Goal: Task Accomplishment & Management: Complete application form

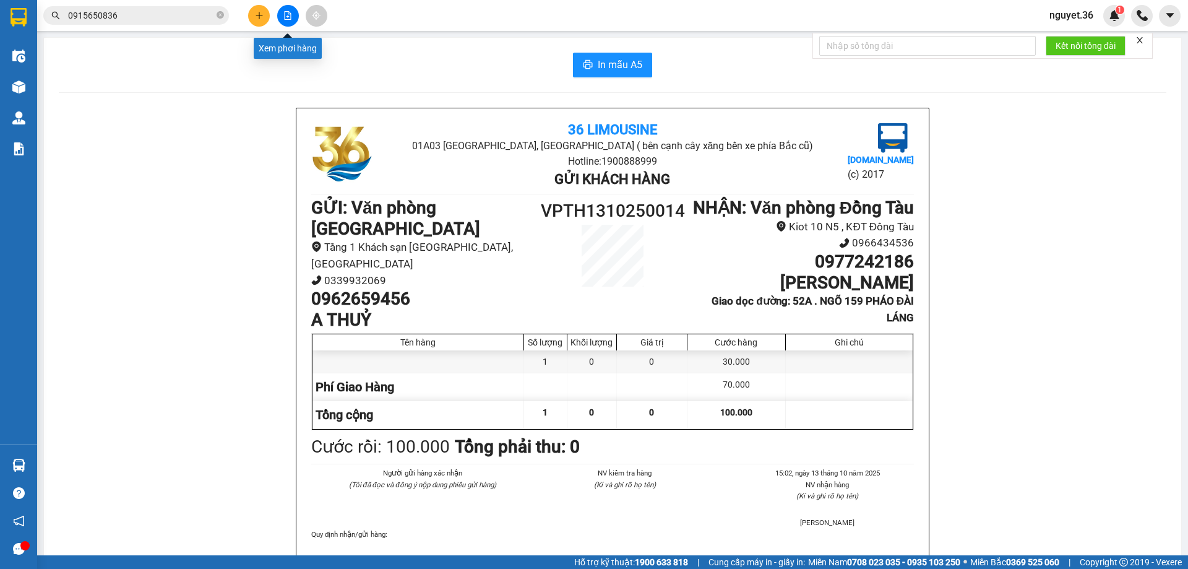
click at [270, 14] on div at bounding box center [287, 16] width 93 height 22
click at [264, 15] on button at bounding box center [259, 16] width 22 height 22
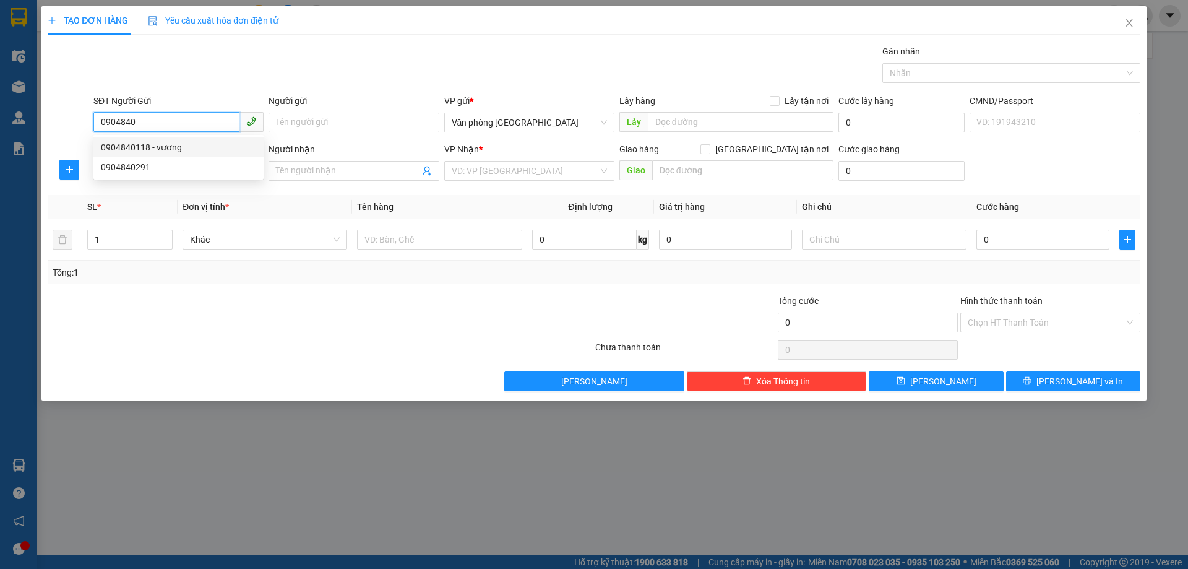
click at [147, 146] on div "0904840118 - vương" at bounding box center [178, 148] width 155 height 14
type input "0904840118"
type input "vương"
type input "0904840118"
click at [144, 169] on input "SĐT Người Nhận" at bounding box center [166, 170] width 146 height 20
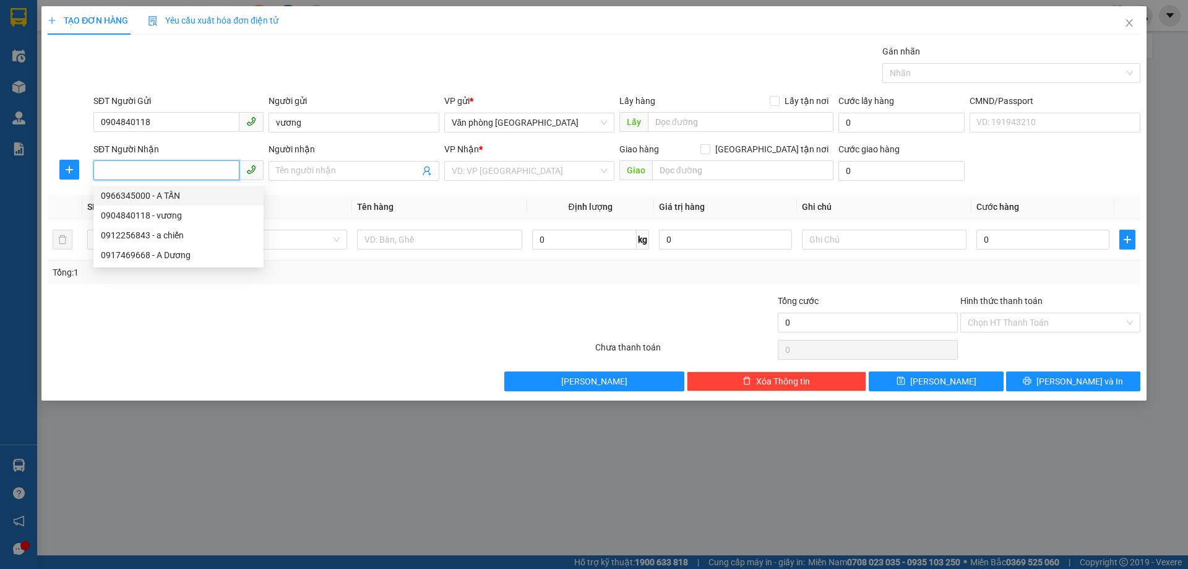
click at [136, 197] on div "0966345000 - A TẤN" at bounding box center [178, 196] width 155 height 14
type input "0966345000"
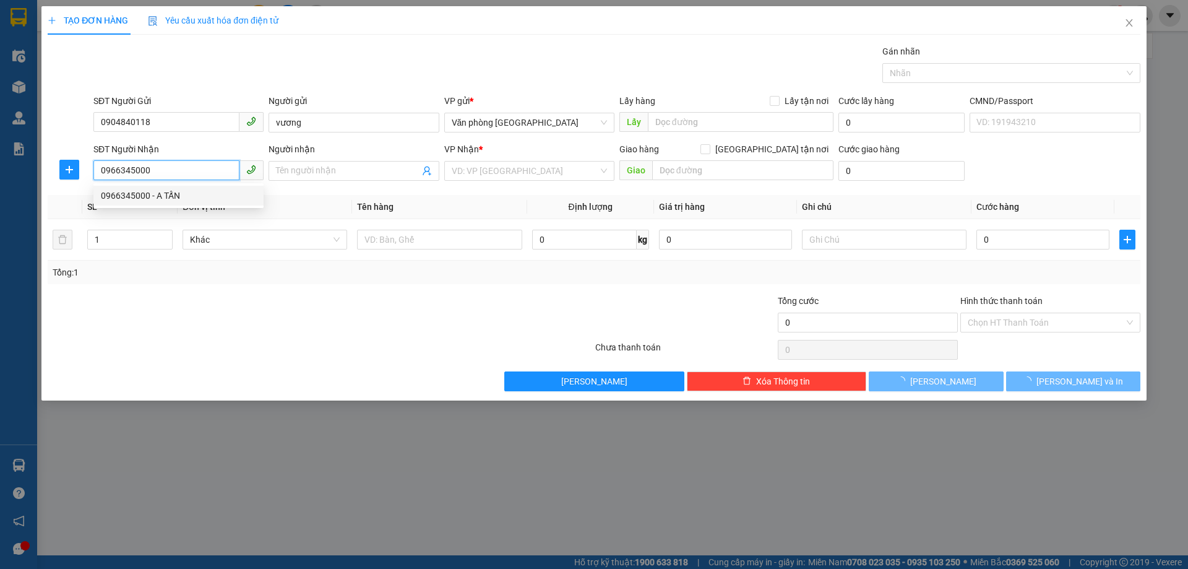
type input "A TẤN"
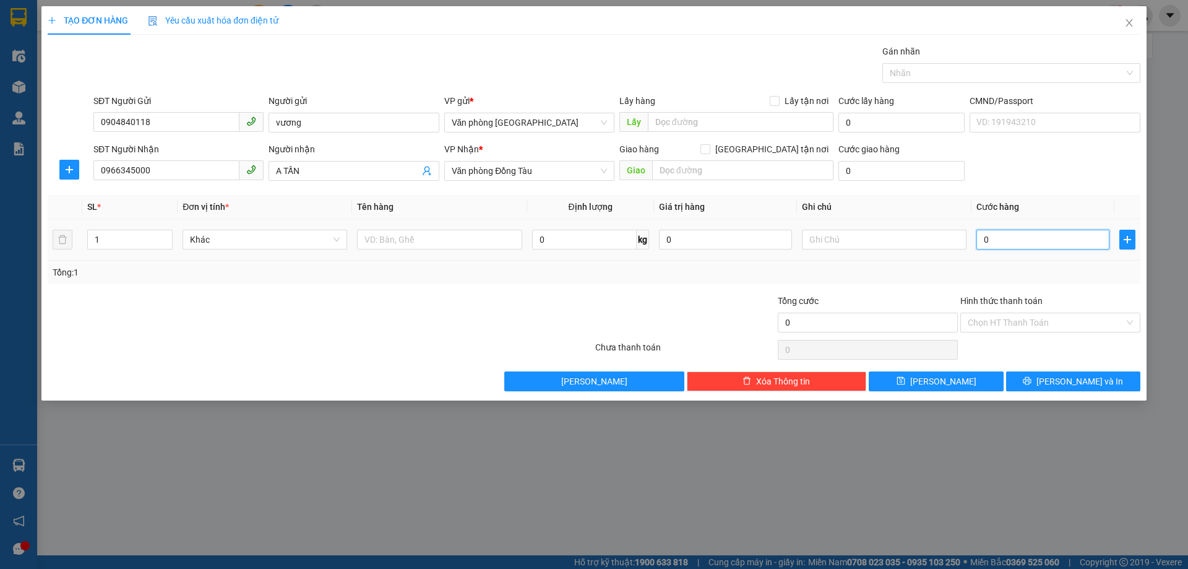
click at [1015, 240] on input "0" at bounding box center [1043, 240] width 133 height 20
type input "5"
type input "50"
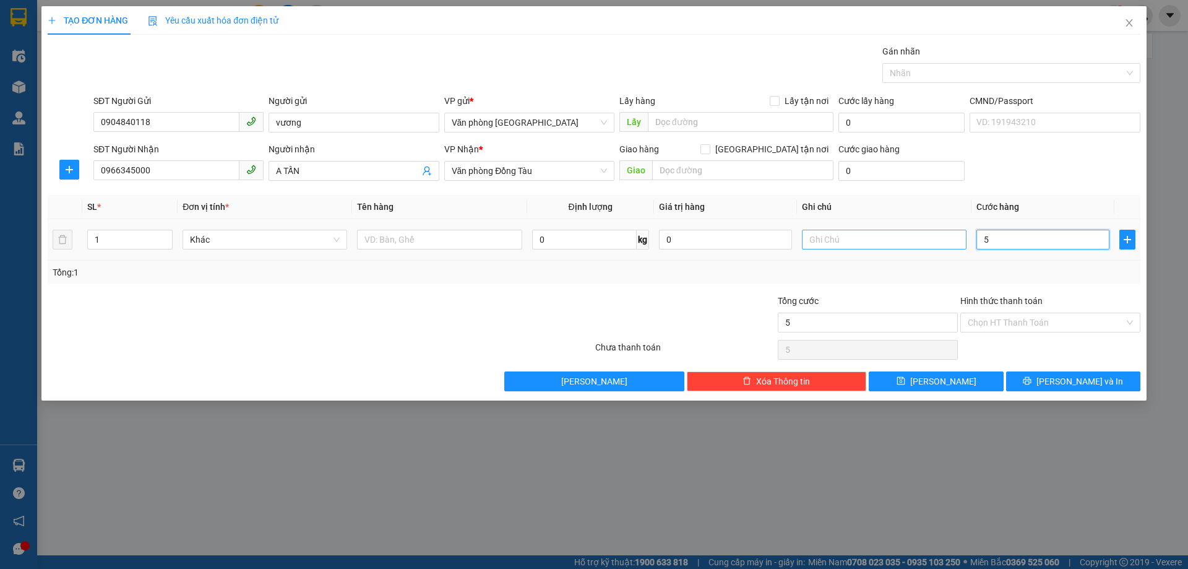
type input "50"
type input "500"
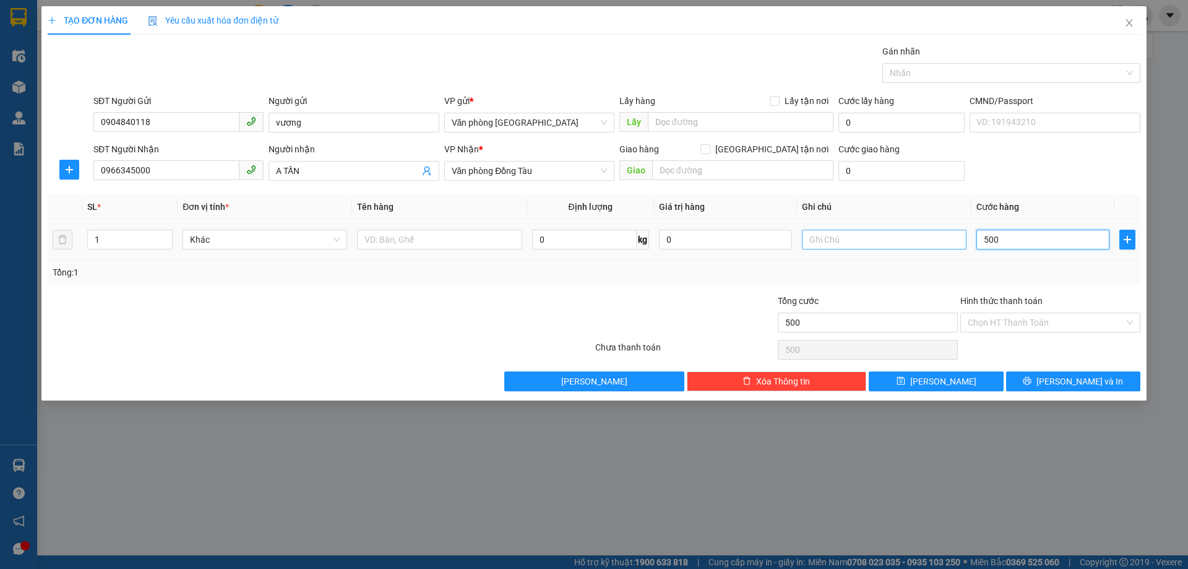
type input "5.000"
type input "50.000"
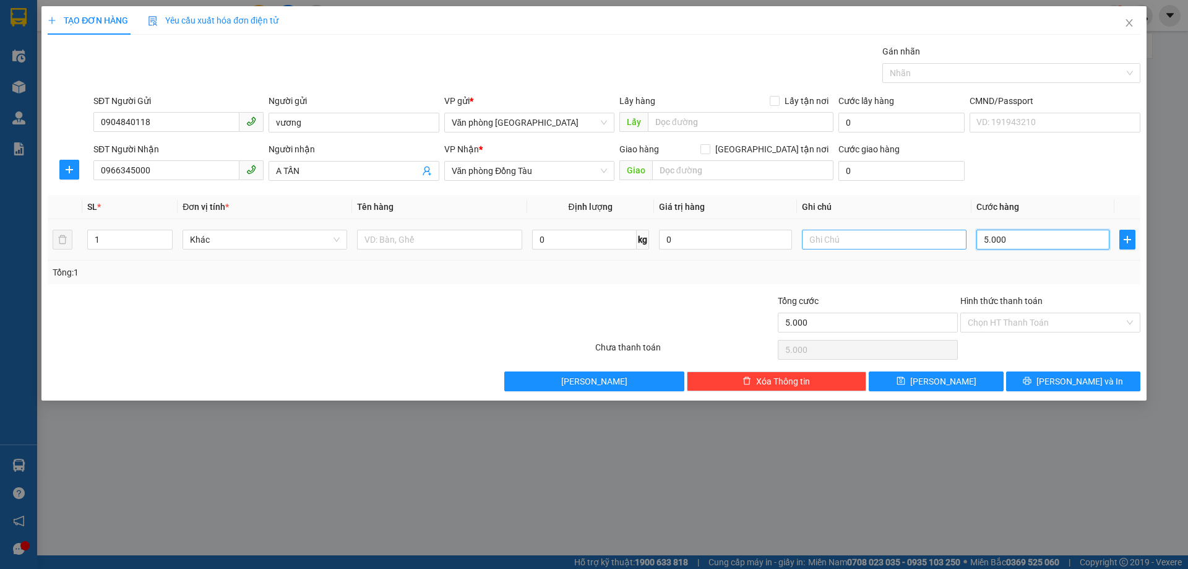
type input "50.000"
click at [1032, 324] on input "Hình thức thanh toán" at bounding box center [1046, 322] width 157 height 19
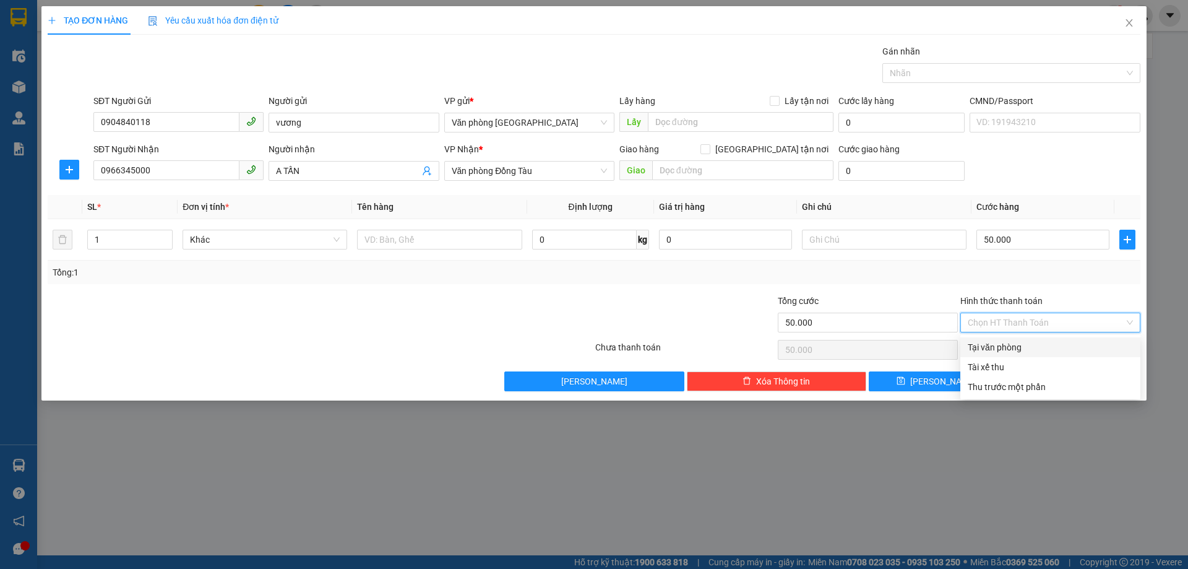
click at [989, 353] on div "Tại văn phòng" at bounding box center [1050, 347] width 165 height 14
type input "0"
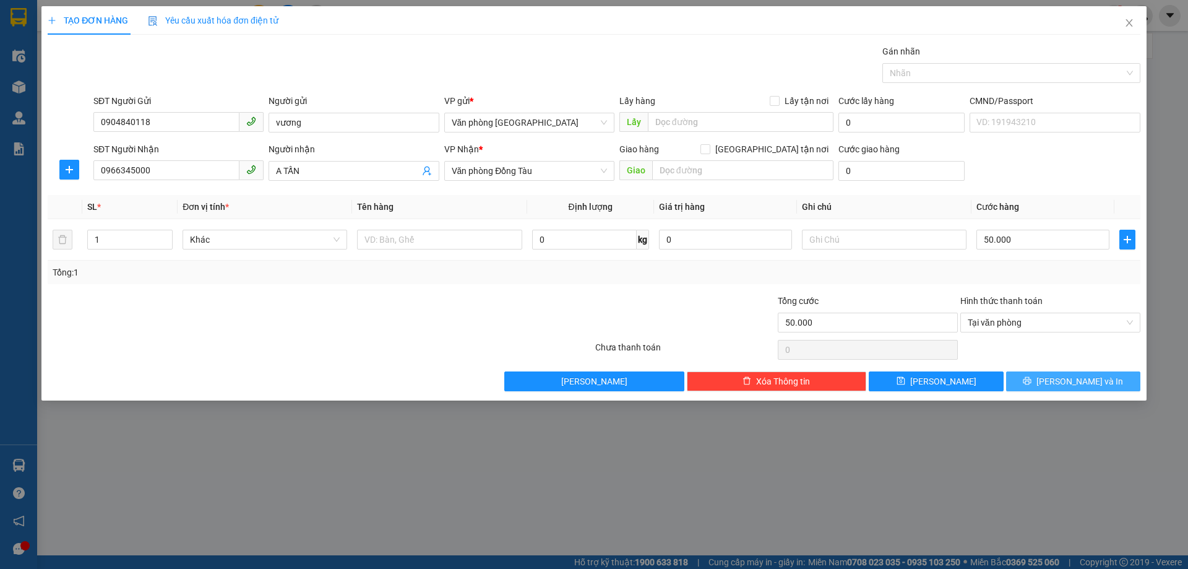
click at [1088, 391] on button "[PERSON_NAME] và In" at bounding box center [1073, 381] width 134 height 20
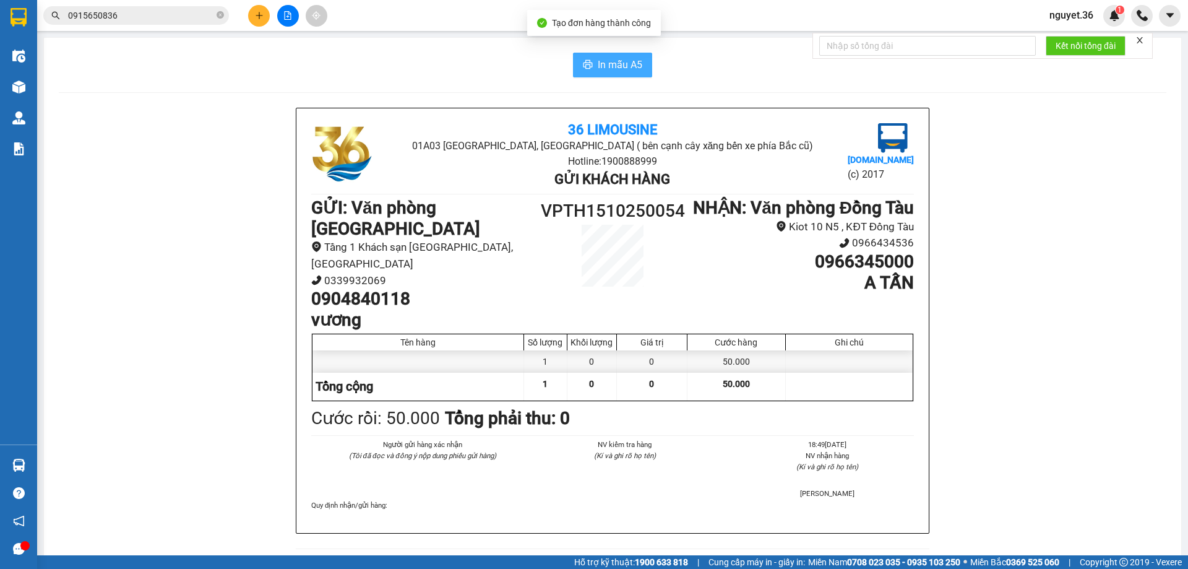
click at [603, 54] on button "In mẫu A5" at bounding box center [612, 65] width 79 height 25
click at [592, 61] on button "In mẫu A5" at bounding box center [612, 65] width 79 height 25
click at [642, 57] on button "In mẫu A5" at bounding box center [612, 65] width 79 height 25
click at [259, 15] on icon "plus" at bounding box center [259, 15] width 7 height 1
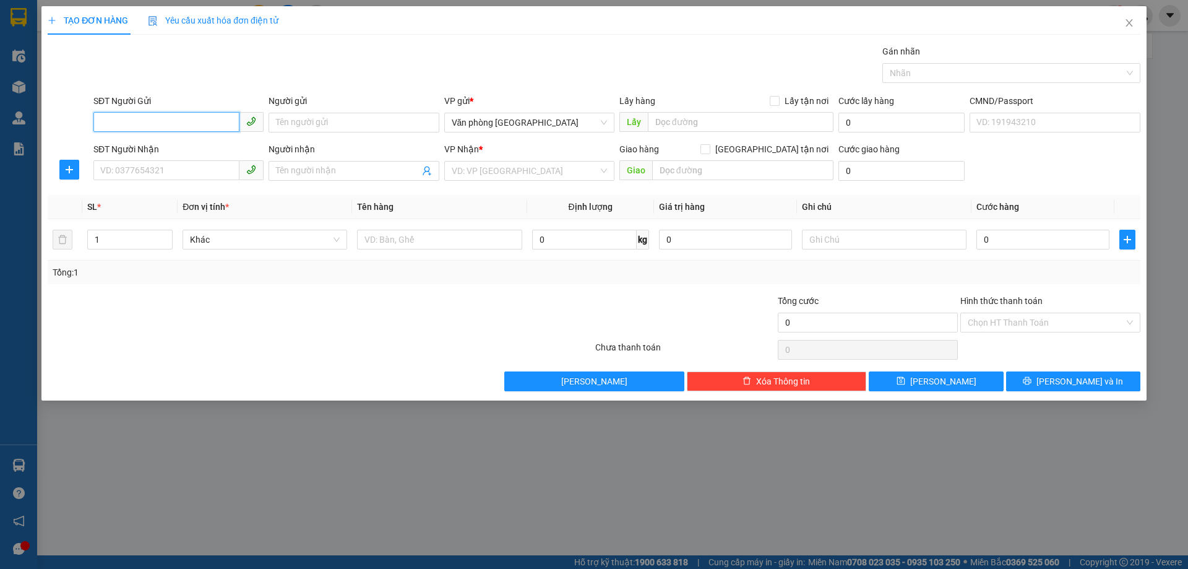
click at [194, 119] on input "SĐT Người Gửi" at bounding box center [166, 122] width 146 height 20
click at [189, 145] on div "0962606289 - A HOÀNG" at bounding box center [178, 148] width 155 height 14
type input "0962606289"
type input "A HOÀNG"
type input "0962606289"
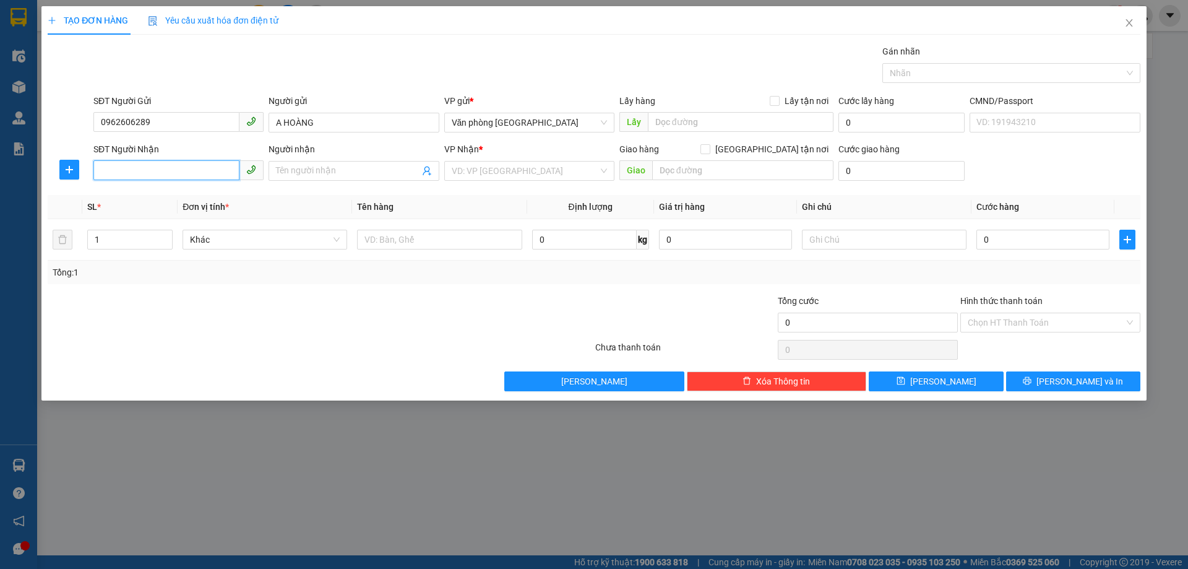
click at [165, 176] on input "SĐT Người Nhận" at bounding box center [166, 170] width 146 height 20
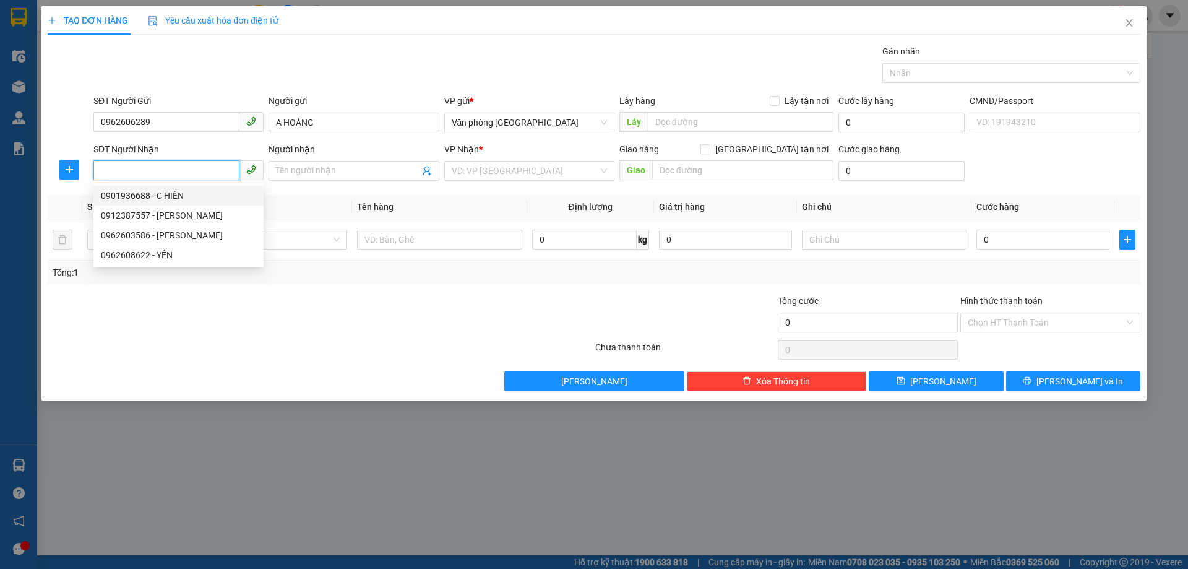
click at [154, 170] on input "SĐT Người Nhận" at bounding box center [166, 170] width 146 height 20
click at [156, 198] on div "0915595990 - A HÂN" at bounding box center [178, 196] width 155 height 14
type input "0915595990"
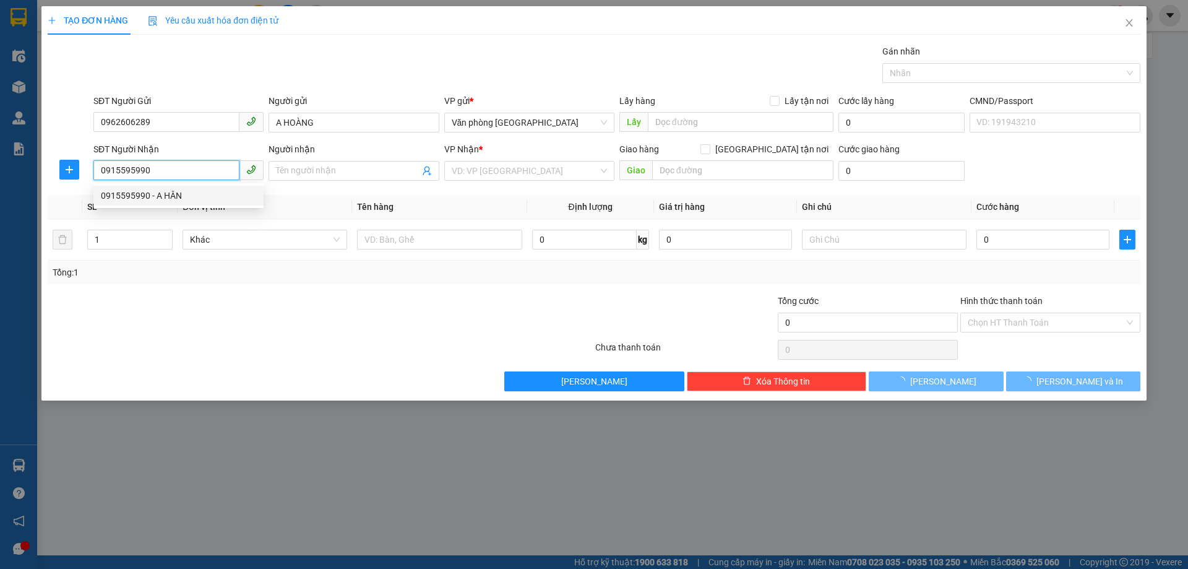
type input "A HÂN"
type input "15 [PERSON_NAME]"
type input "100.000"
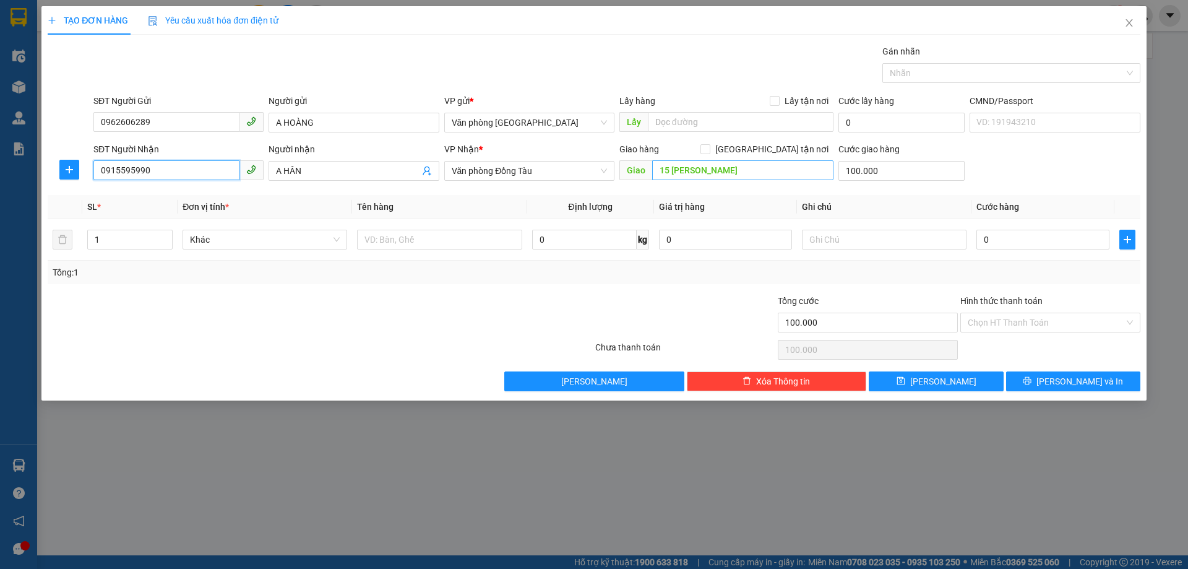
type input "0915595990"
click at [668, 169] on input "15 [PERSON_NAME]" at bounding box center [742, 170] width 181 height 20
type input "11 [PERSON_NAME]"
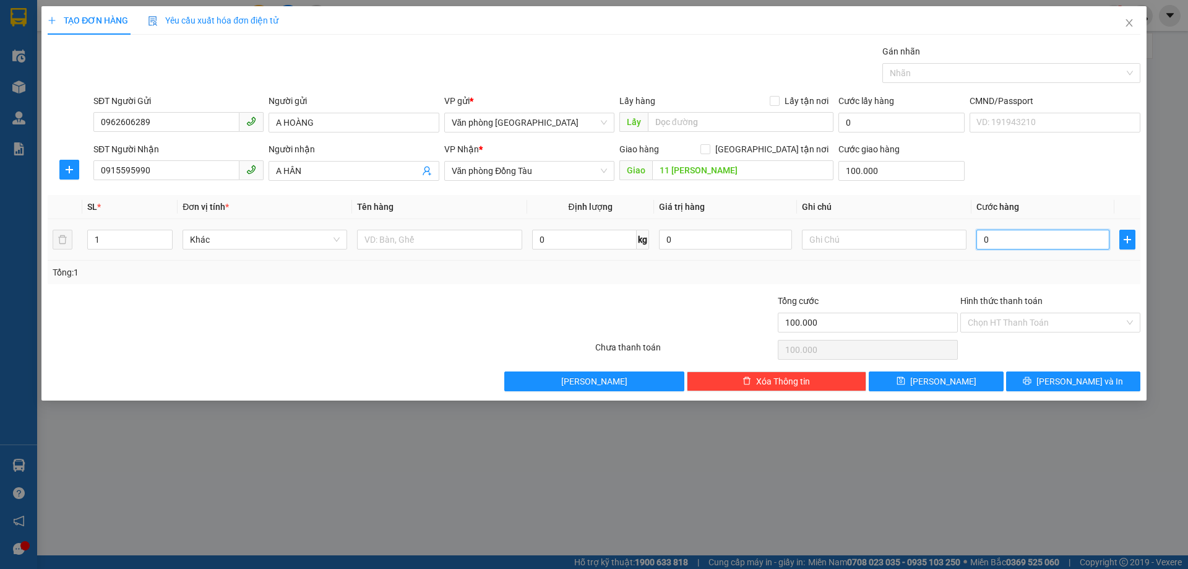
click at [1023, 239] on input "0" at bounding box center [1043, 240] width 133 height 20
type input "9"
type input "100.009"
type input "90"
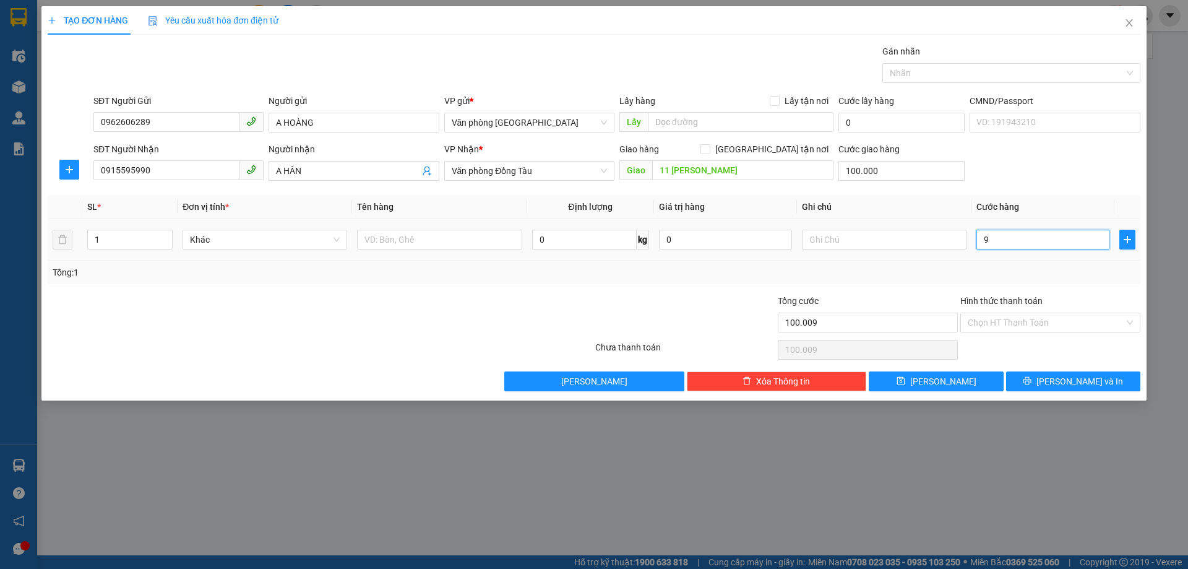
type input "100.090"
type input "900"
type input "100.900"
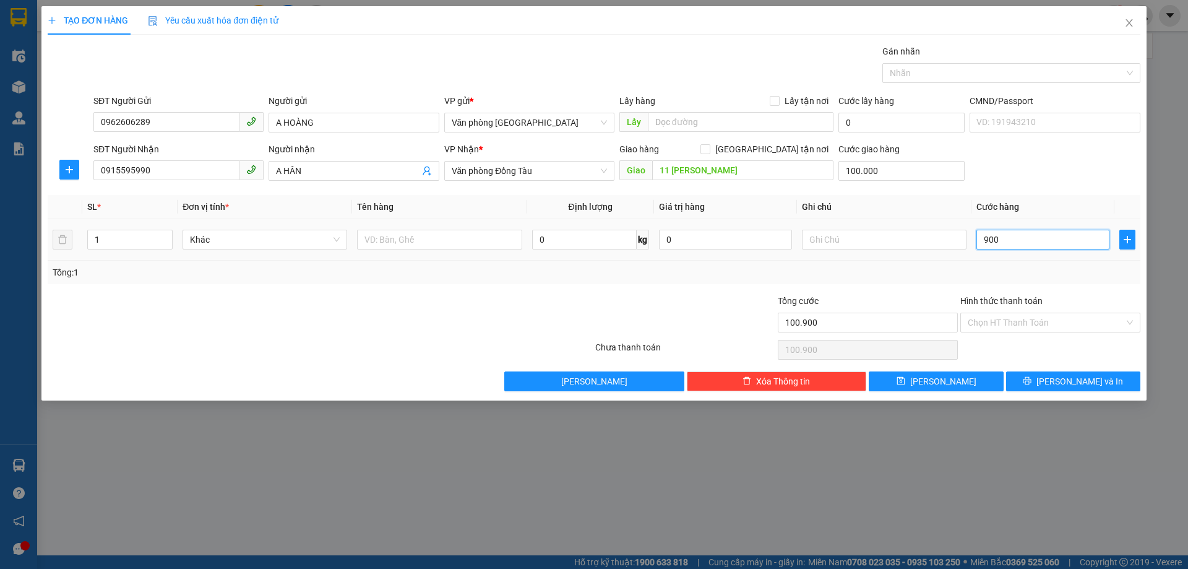
type input "9.000"
type input "109.000"
type input "90.000"
type input "190.000"
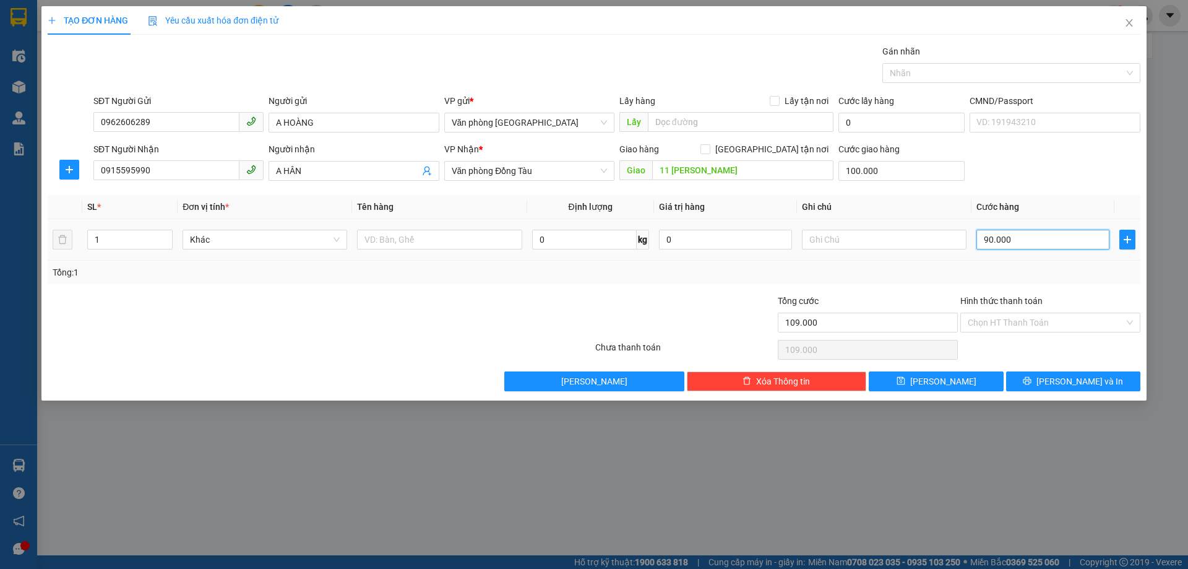
type input "190.000"
type input "90.000"
click at [1070, 378] on span "[PERSON_NAME] và In" at bounding box center [1080, 381] width 87 height 14
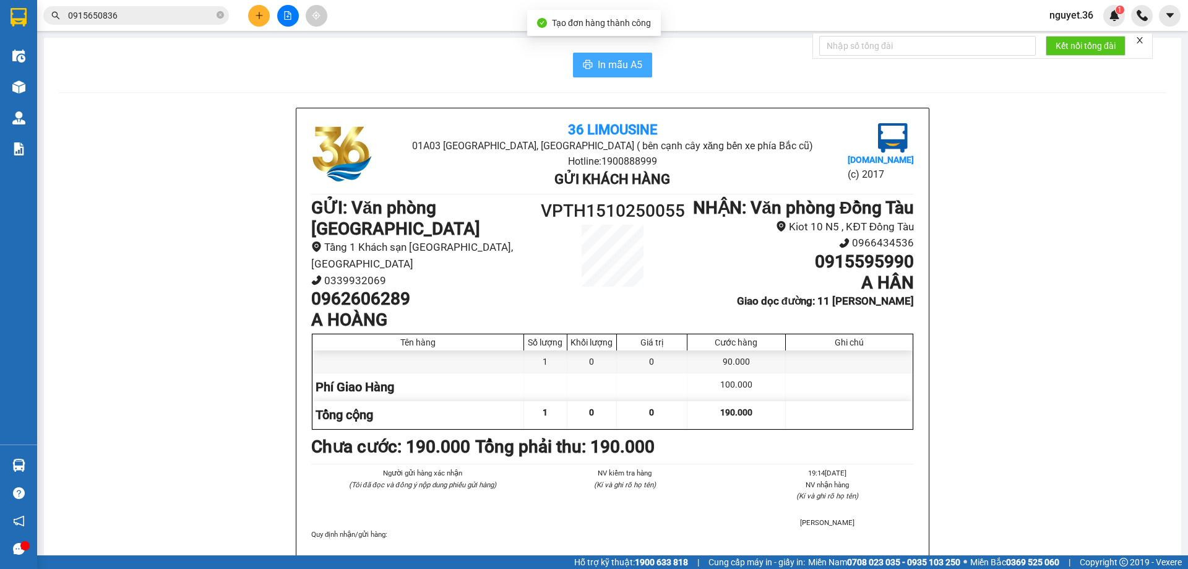
click at [615, 66] on span "In mẫu A5" at bounding box center [620, 64] width 45 height 15
